Goal: Task Accomplishment & Management: Complete application form

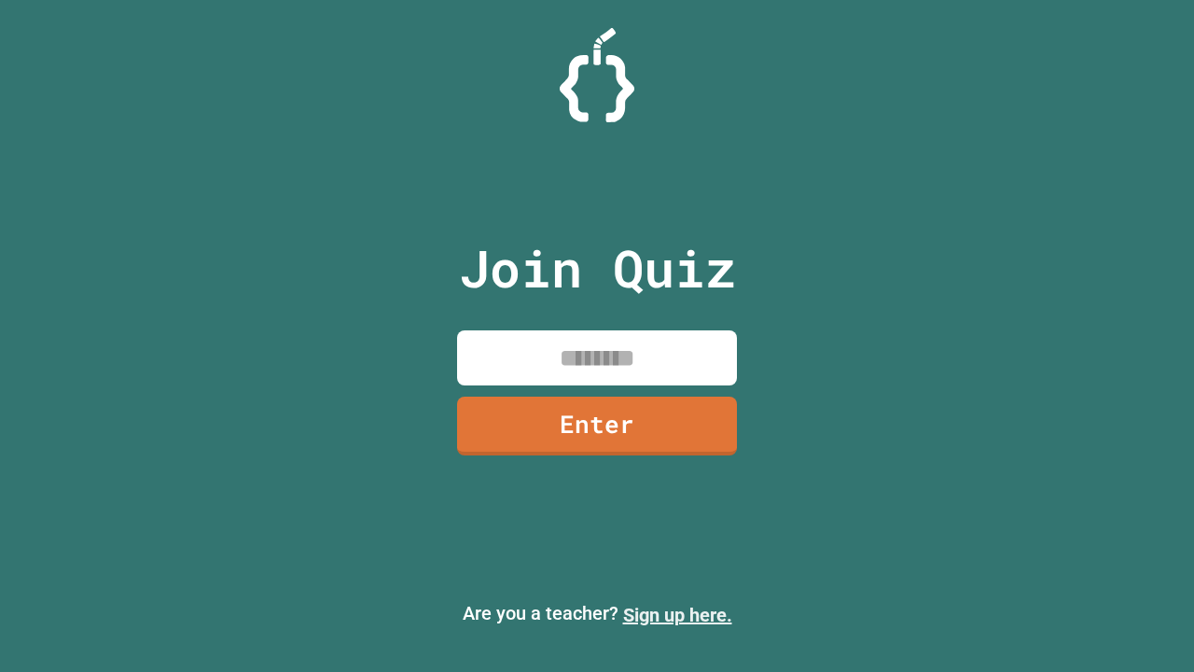
click at [677, 615] on link "Sign up here." at bounding box center [677, 615] width 109 height 22
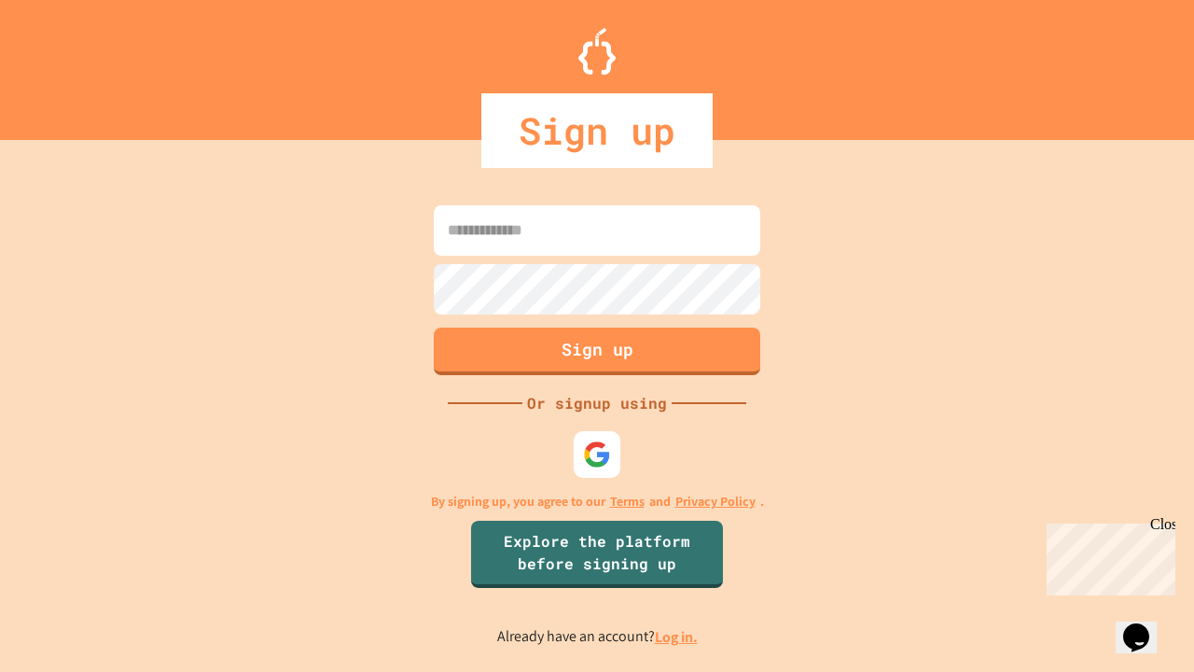
click at [677, 636] on link "Log in." at bounding box center [676, 637] width 43 height 20
